Goal: Check status: Check status

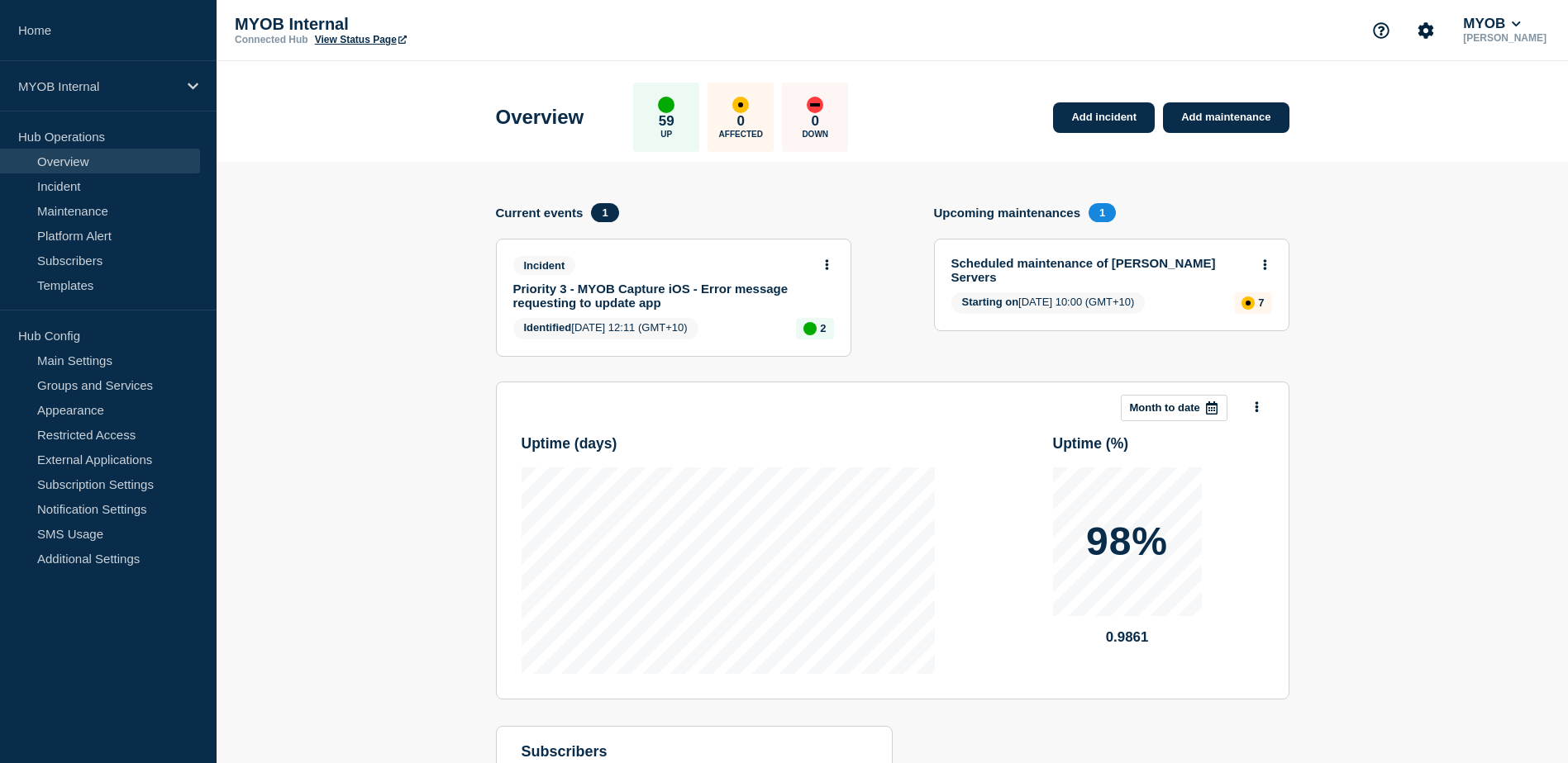
click at [1141, 260] on link "Scheduled maintenance of [PERSON_NAME] Servers" at bounding box center [1100, 270] width 299 height 28
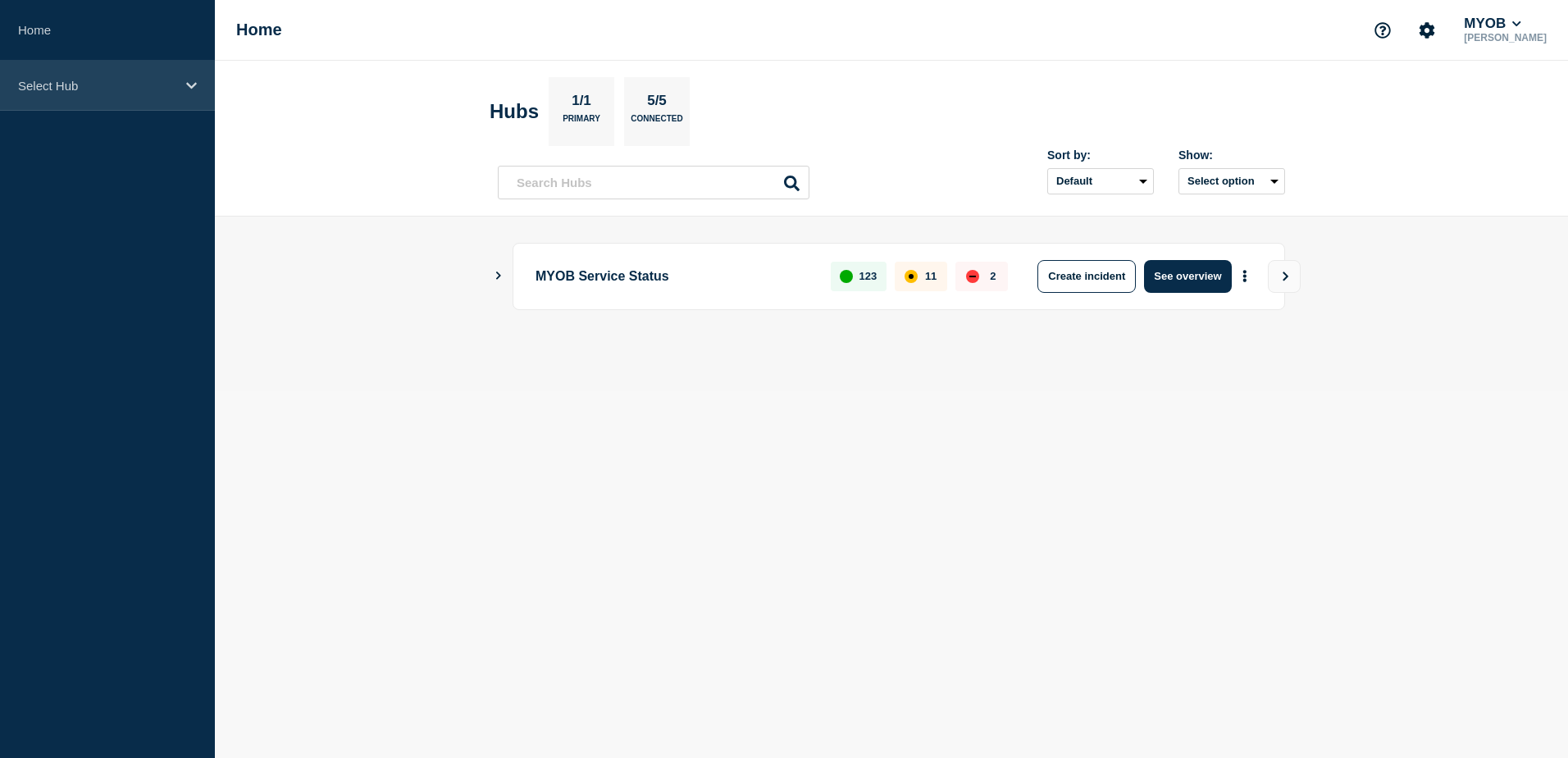
click at [153, 77] on div "Select Hub" at bounding box center [107, 86] width 215 height 51
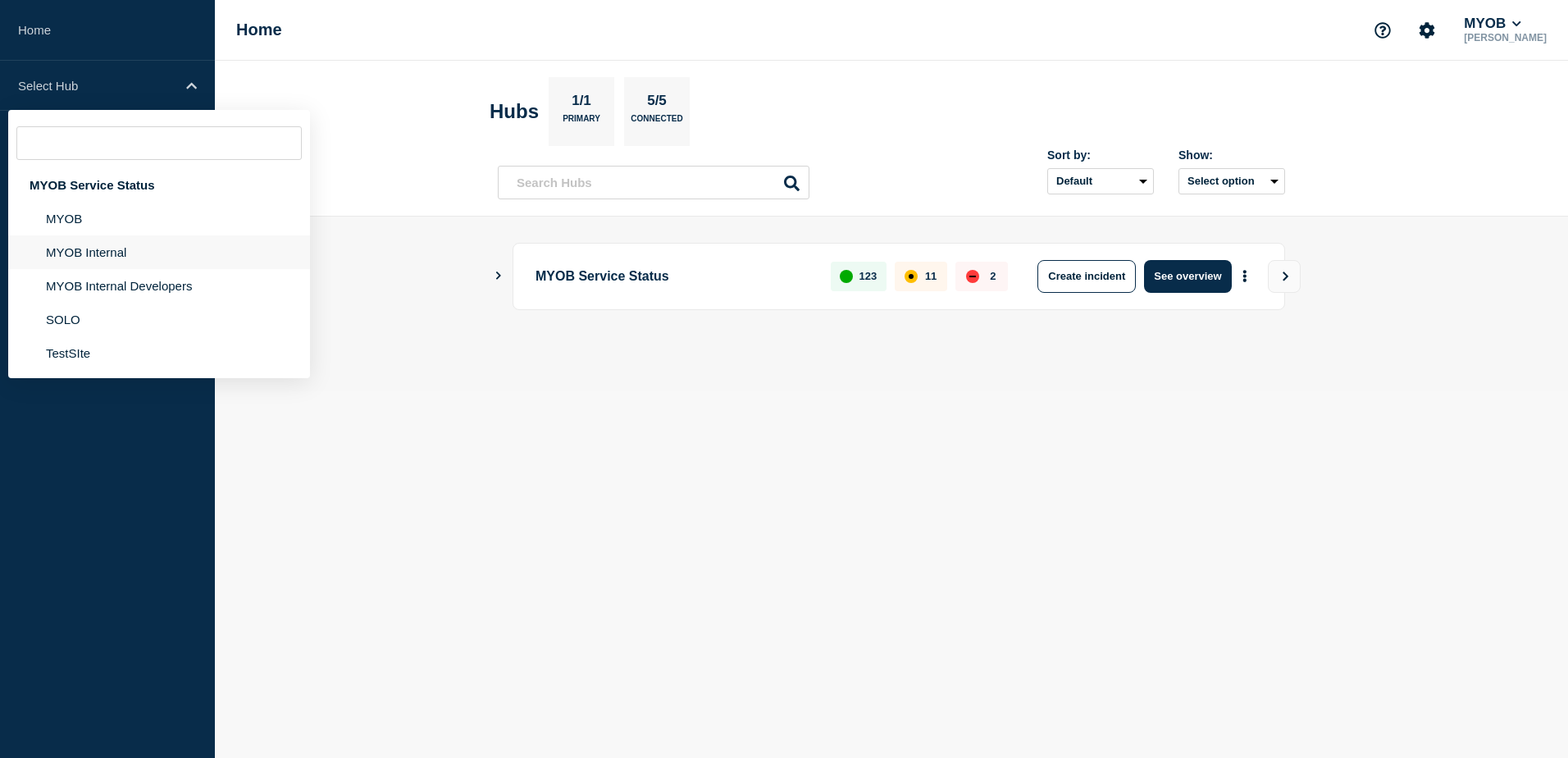
click at [97, 269] on li "MYOB Internal" at bounding box center [158, 286] width 302 height 34
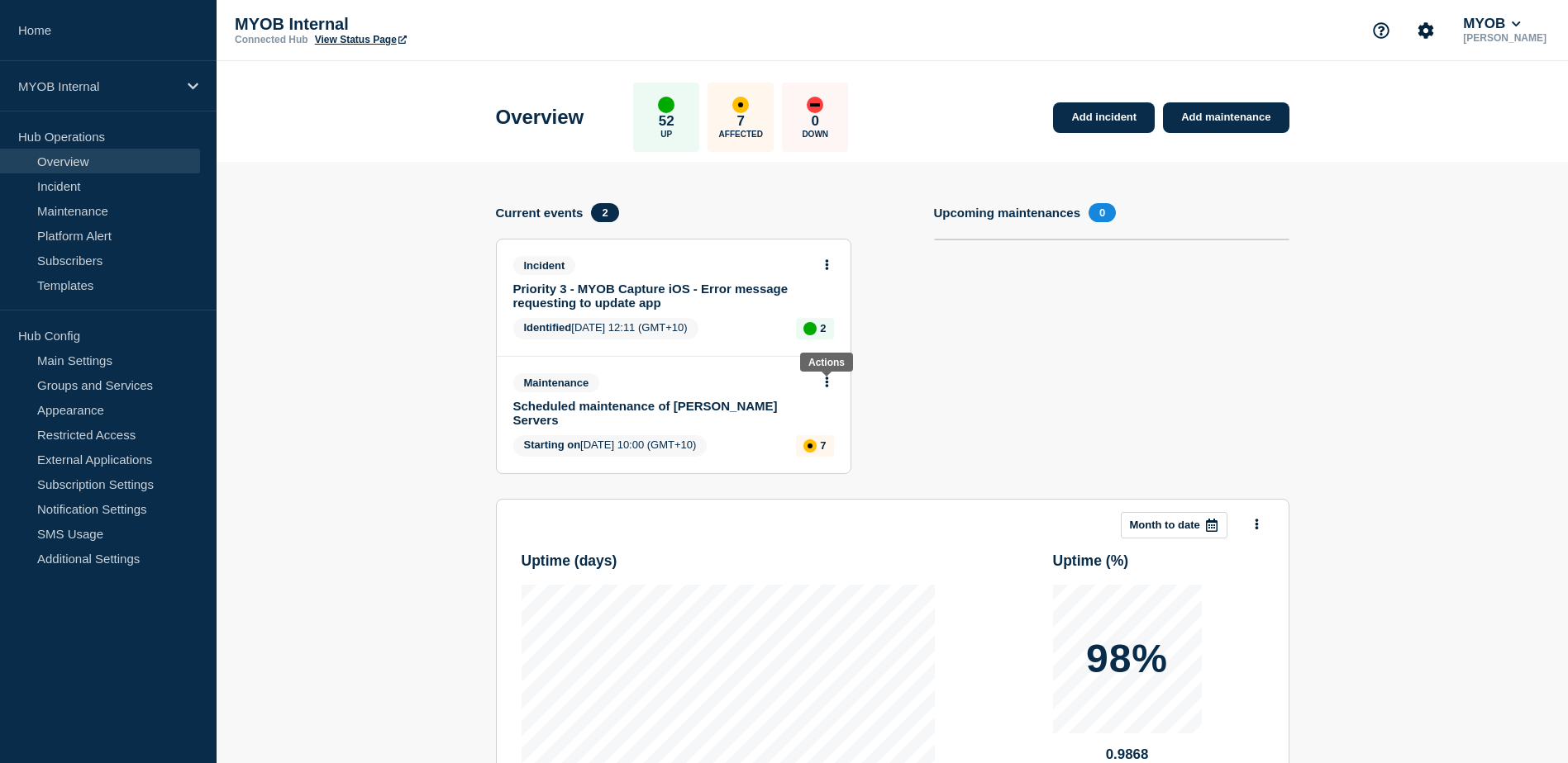
click at [827, 382] on icon at bounding box center [826, 382] width 3 height 11
click at [830, 417] on link "View maintenance" at bounding box center [826, 423] width 94 height 14
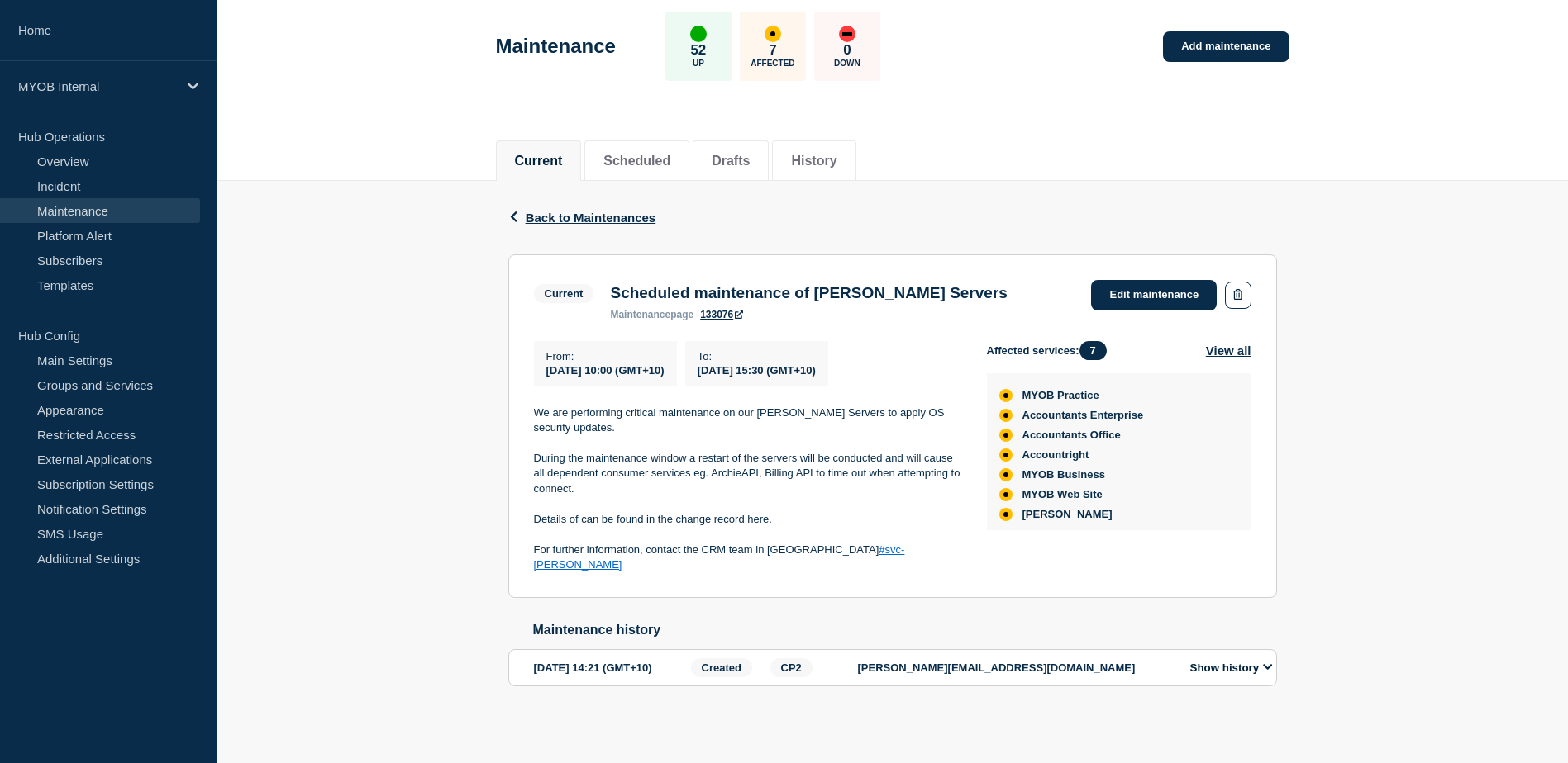
scroll to position [7, 0]
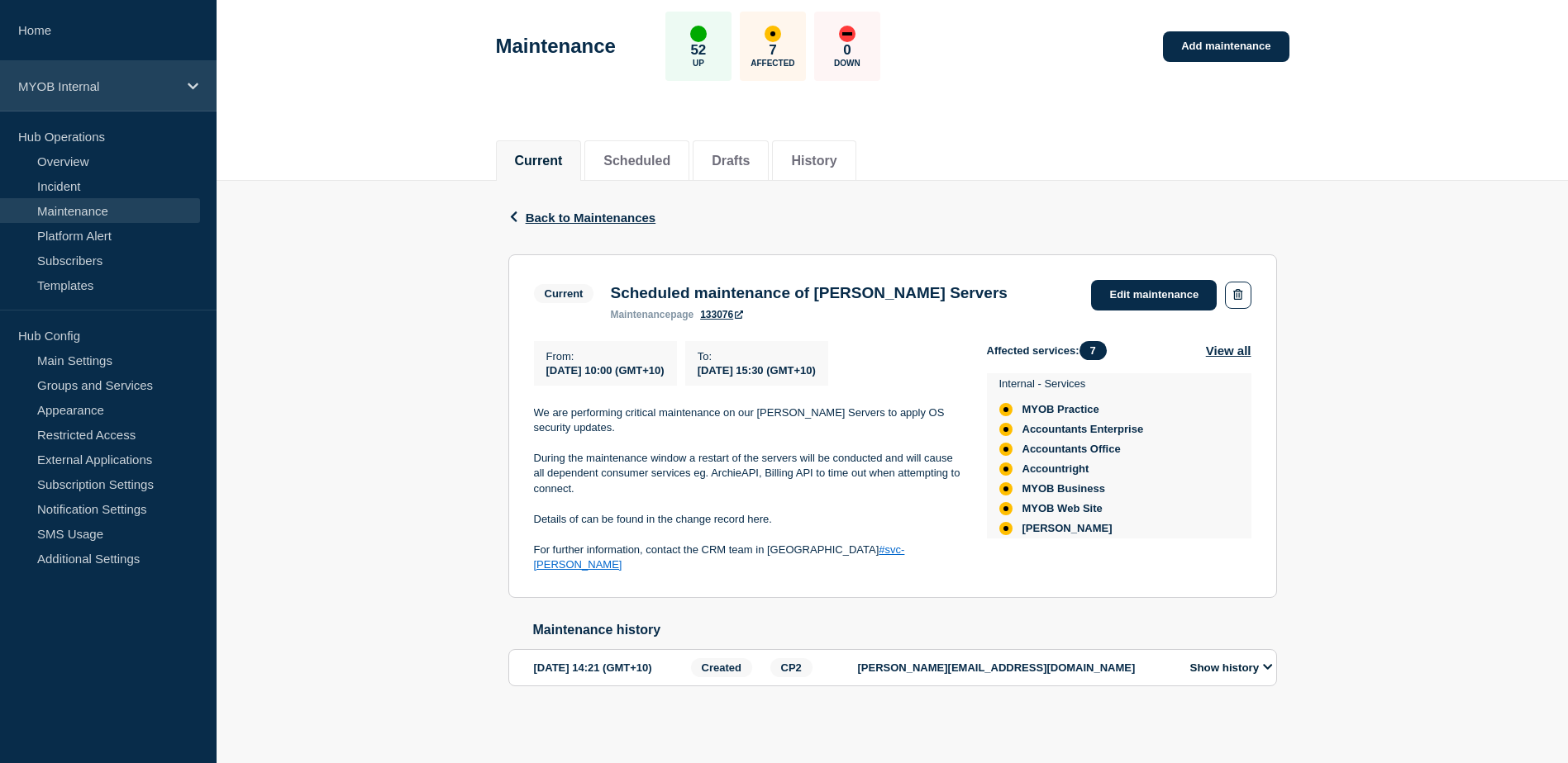
click at [187, 98] on div "MYOB Internal" at bounding box center [108, 86] width 216 height 51
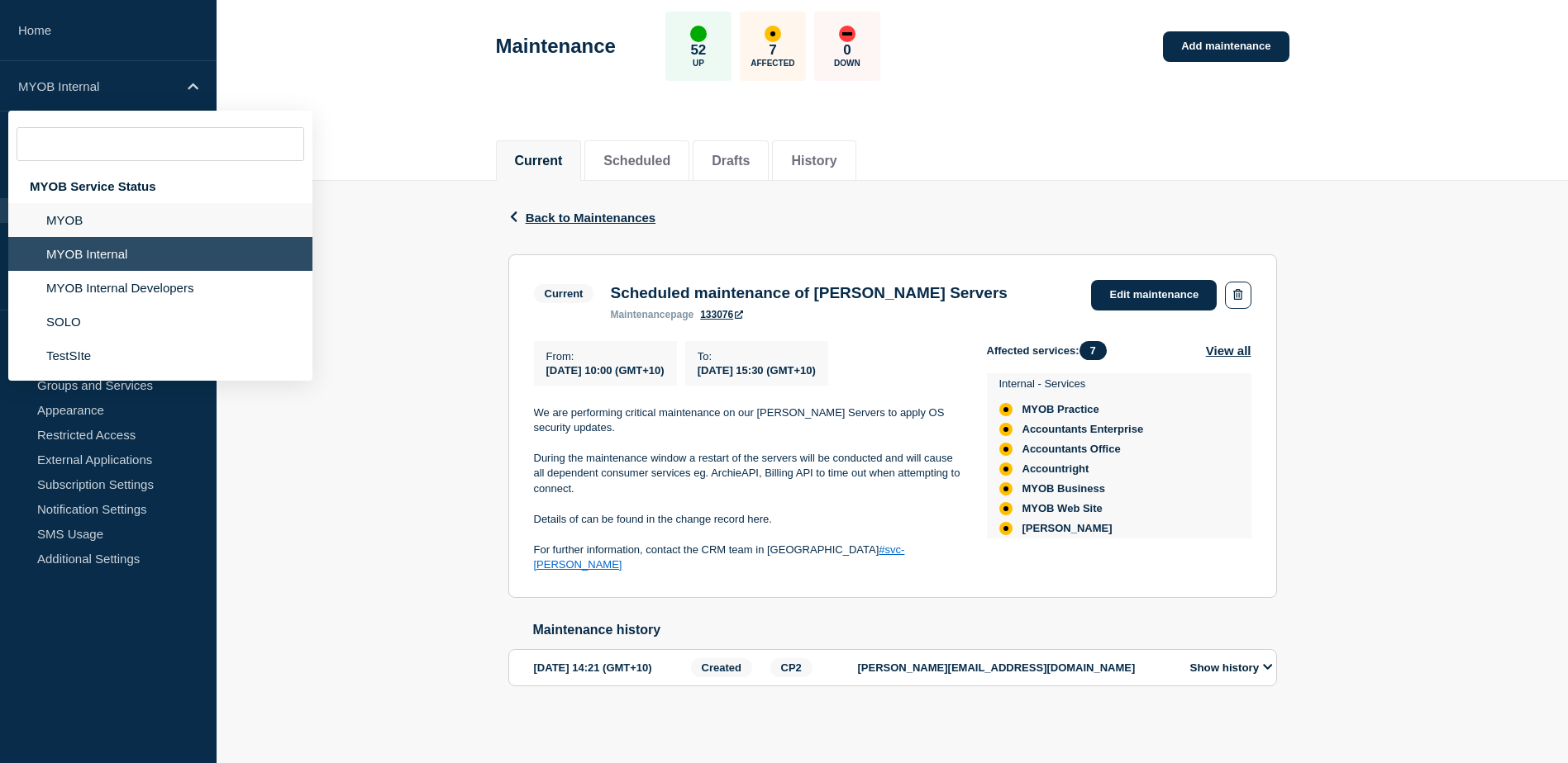
click at [108, 237] on li "MYOB" at bounding box center [160, 253] width 304 height 34
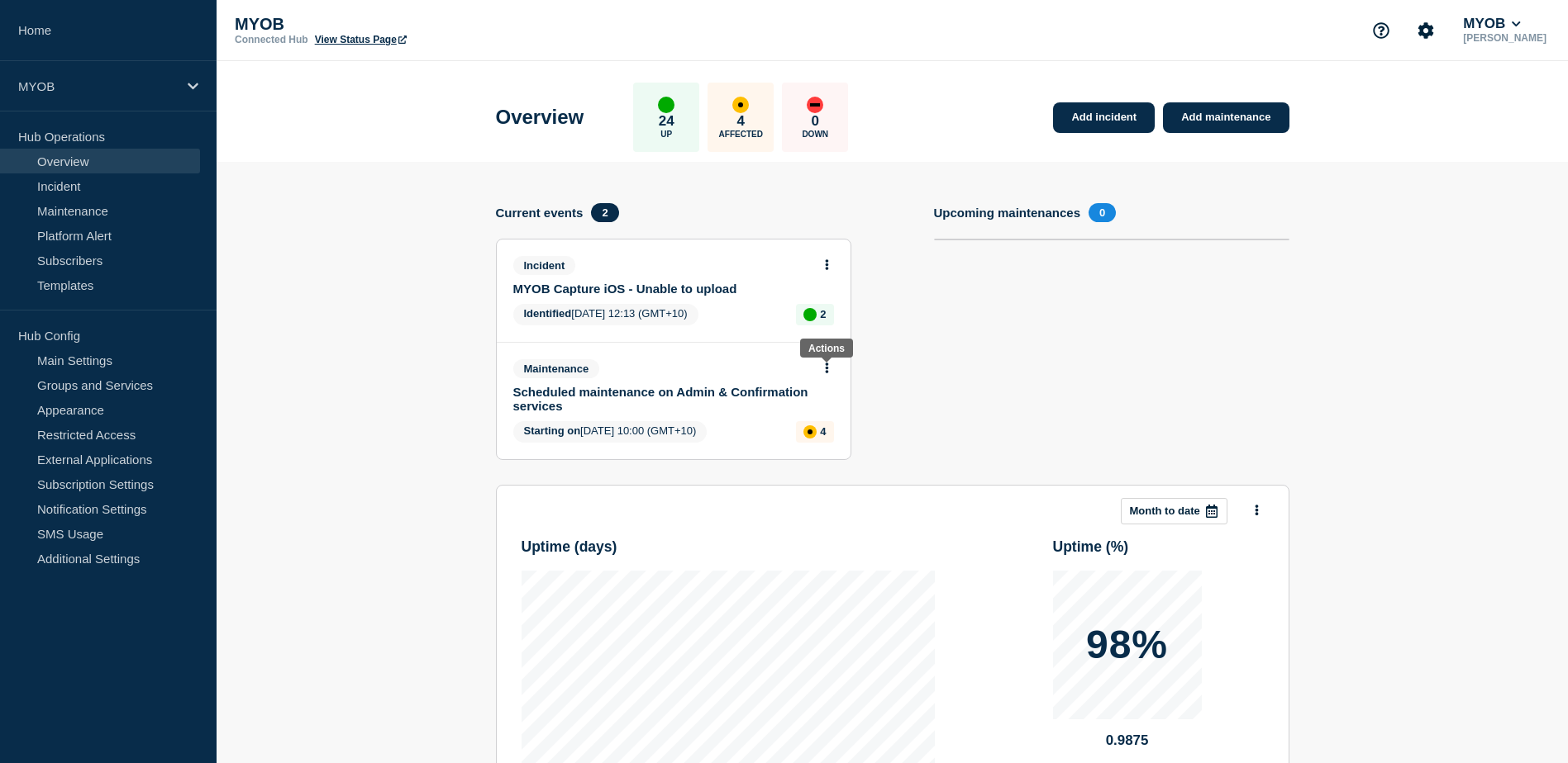
click at [825, 366] on icon at bounding box center [827, 368] width 4 height 11
click at [823, 406] on link "View maintenance" at bounding box center [826, 408] width 94 height 14
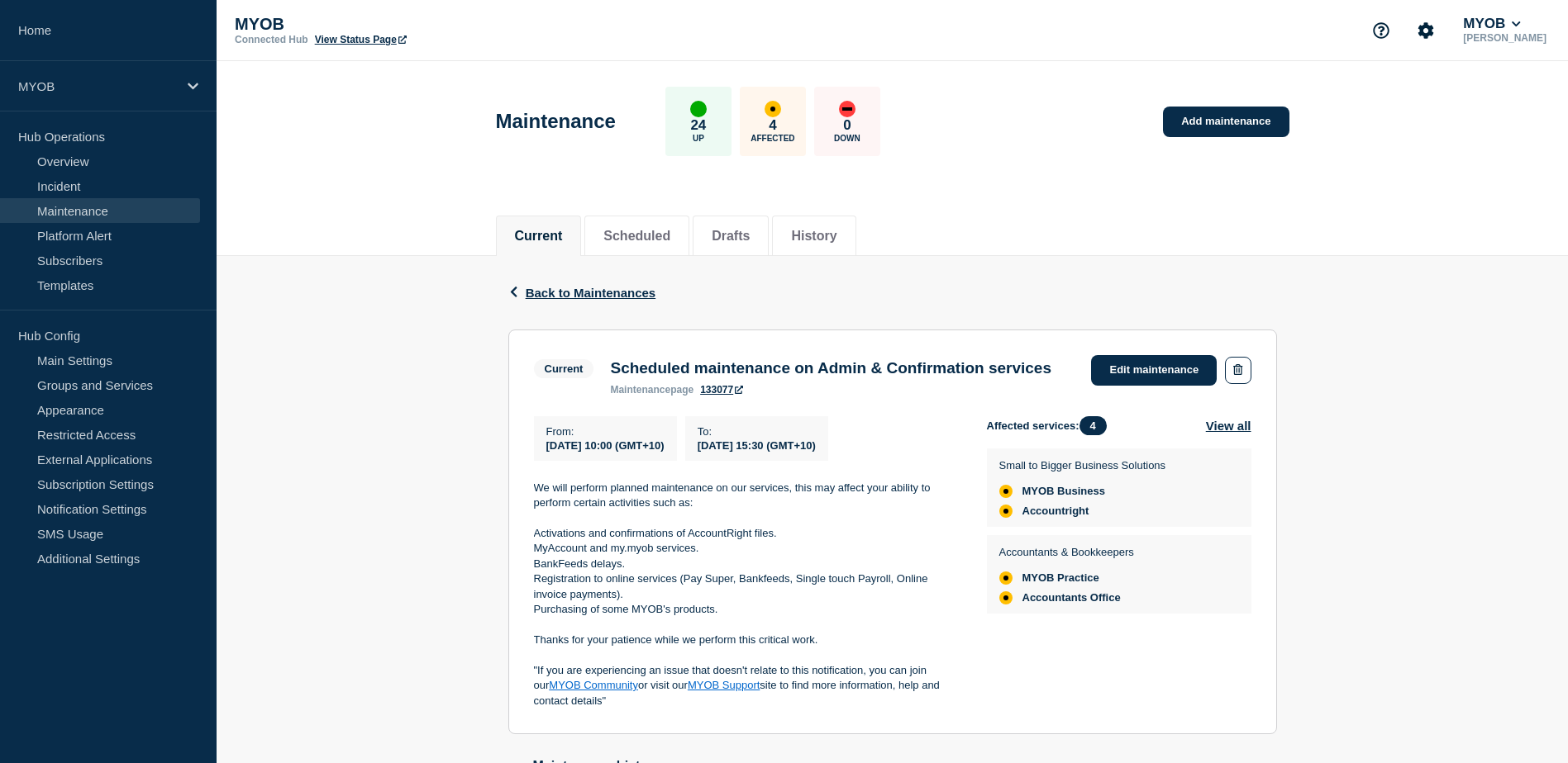
scroll to position [82, 0]
